Goal: Find specific page/section: Find specific page/section

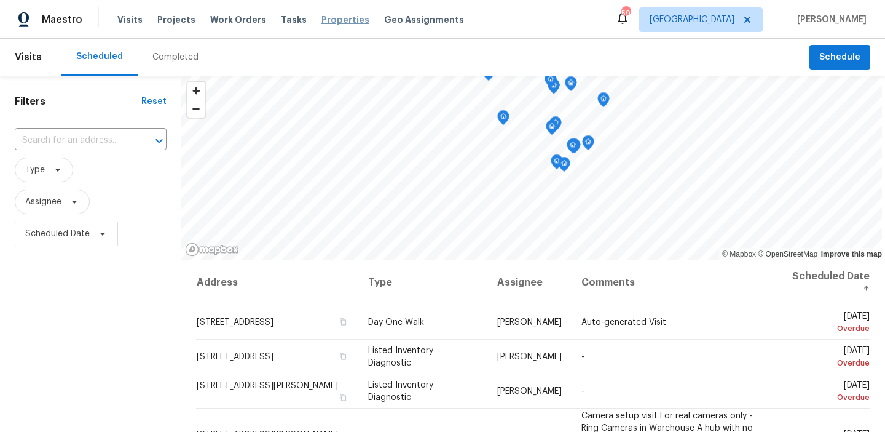
click at [322, 20] on span "Properties" at bounding box center [346, 20] width 48 height 12
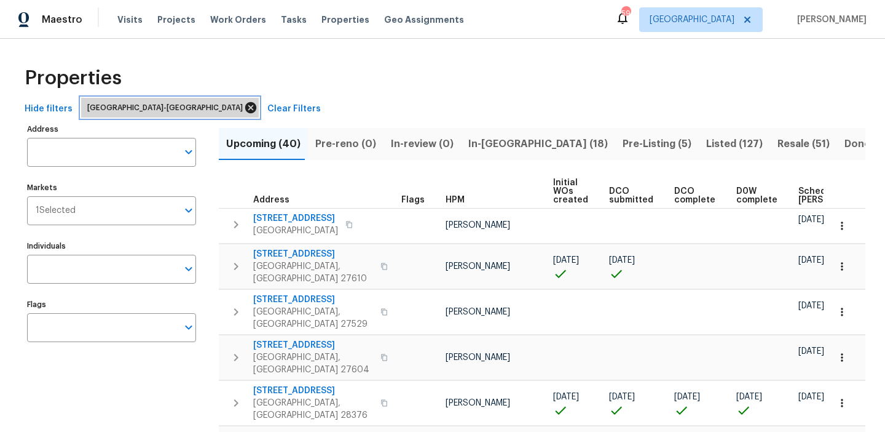
click at [245, 106] on icon at bounding box center [250, 107] width 11 height 11
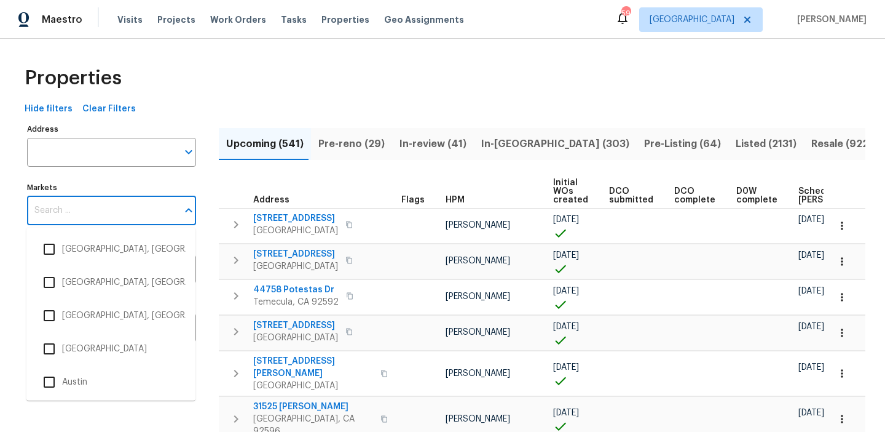
click at [109, 215] on input "Markets" at bounding box center [102, 210] width 151 height 29
type input "ka"
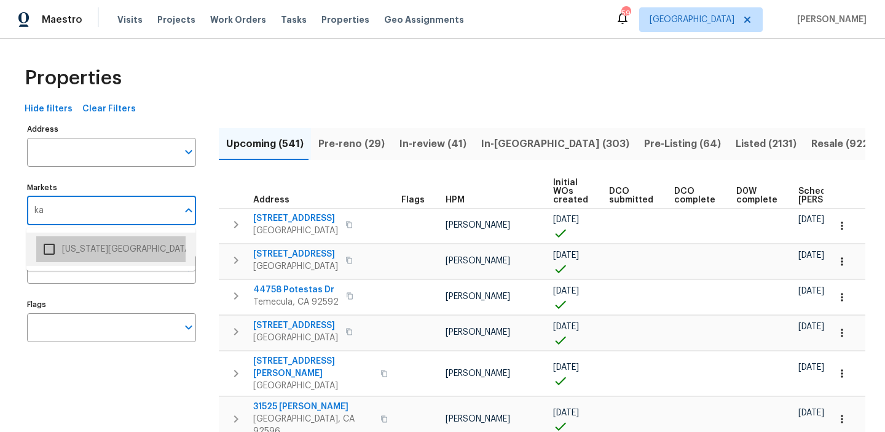
click at [77, 248] on li "Kansas City" at bounding box center [110, 249] width 149 height 26
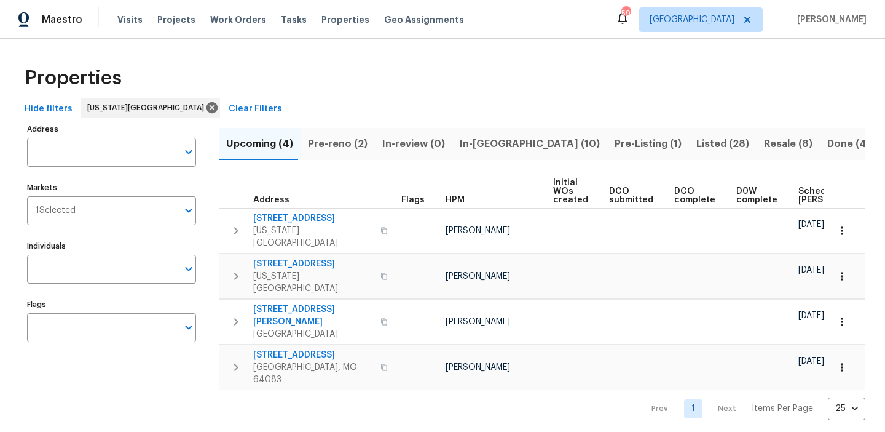
click at [697, 141] on span "Listed (28)" at bounding box center [723, 143] width 53 height 17
